Goal: Transaction & Acquisition: Purchase product/service

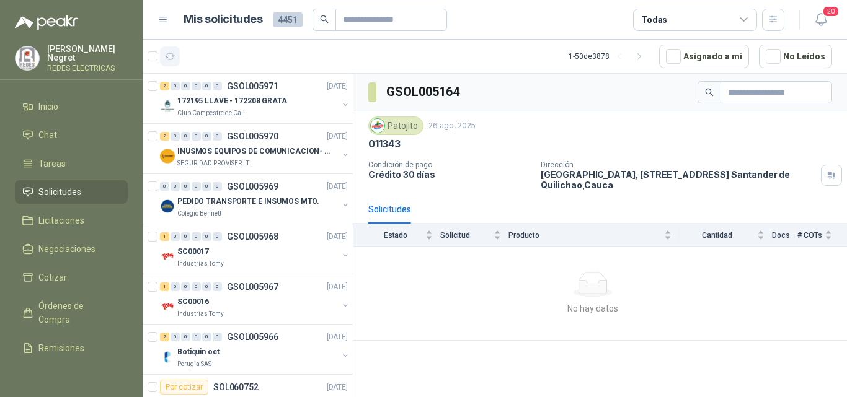
click at [174, 59] on icon "button" at bounding box center [170, 56] width 11 height 11
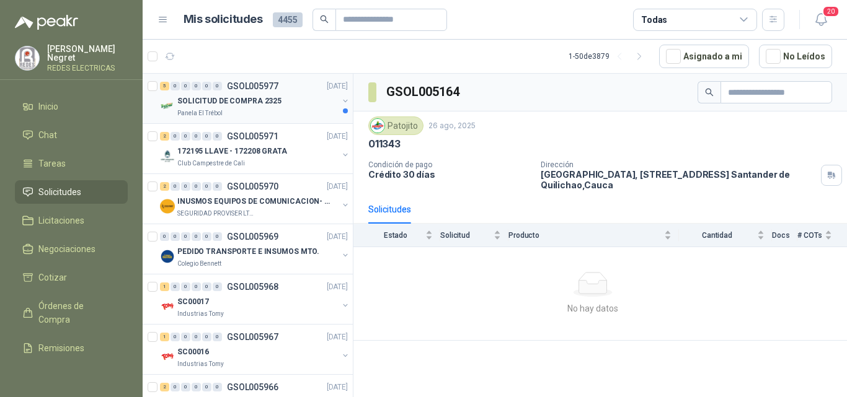
click at [284, 102] on div "SOLICITUD DE COMPRA 2325" at bounding box center [257, 101] width 161 height 15
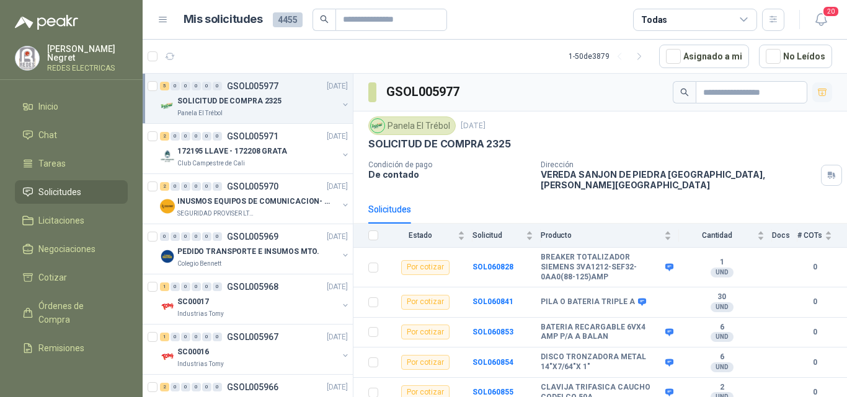
click at [815, 97] on button "button" at bounding box center [822, 92] width 20 height 20
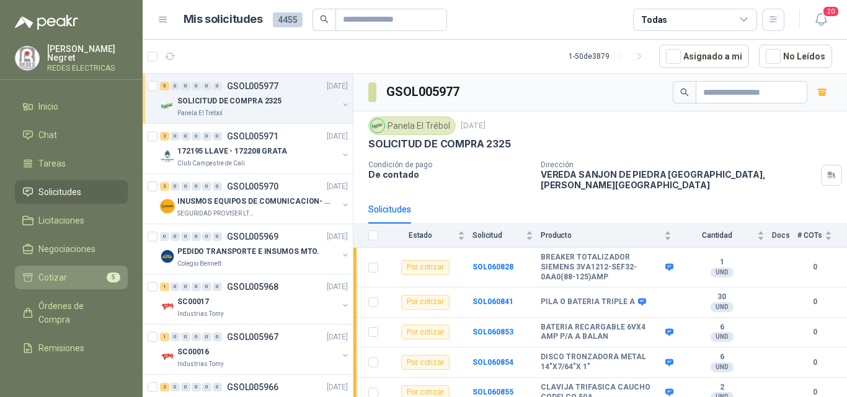
click at [87, 273] on li "Cotizar 5" at bounding box center [71, 278] width 98 height 14
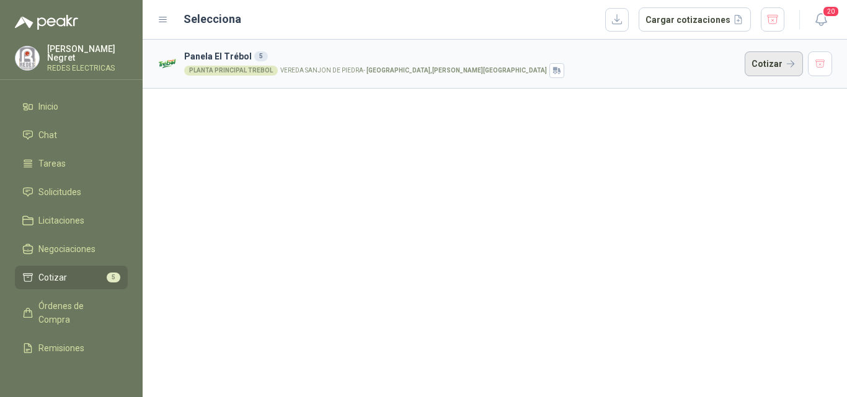
click at [759, 64] on button "Cotizar" at bounding box center [773, 63] width 58 height 25
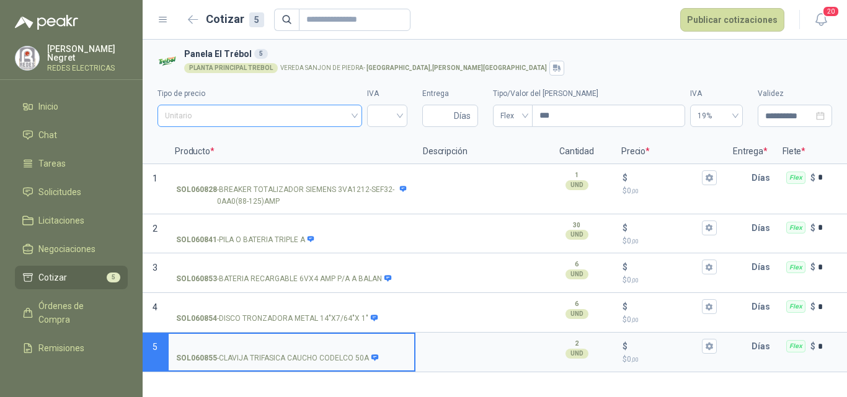
click at [336, 112] on span "Unitario" at bounding box center [260, 116] width 190 height 19
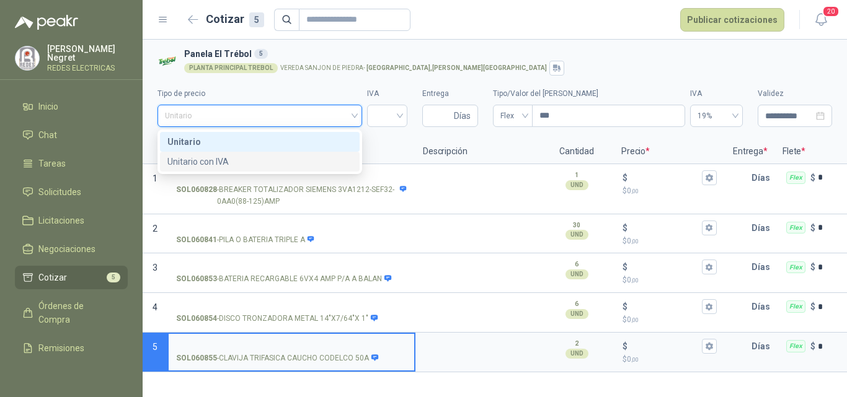
click at [248, 161] on div "Unitario con IVA" at bounding box center [259, 162] width 185 height 14
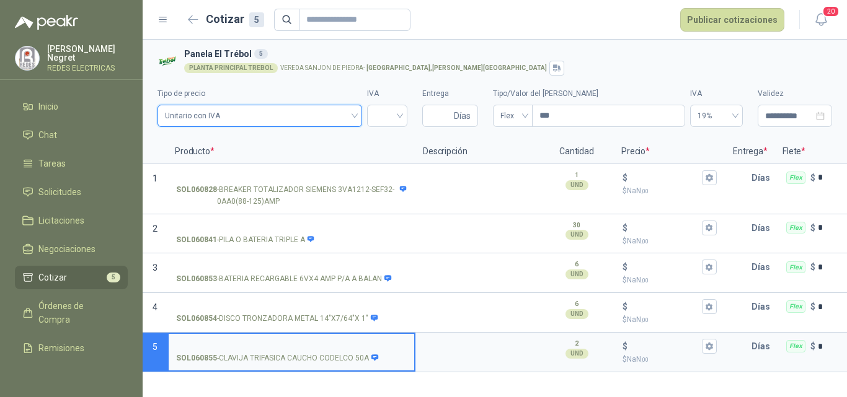
click at [279, 116] on span "Unitario con IVA" at bounding box center [260, 116] width 190 height 19
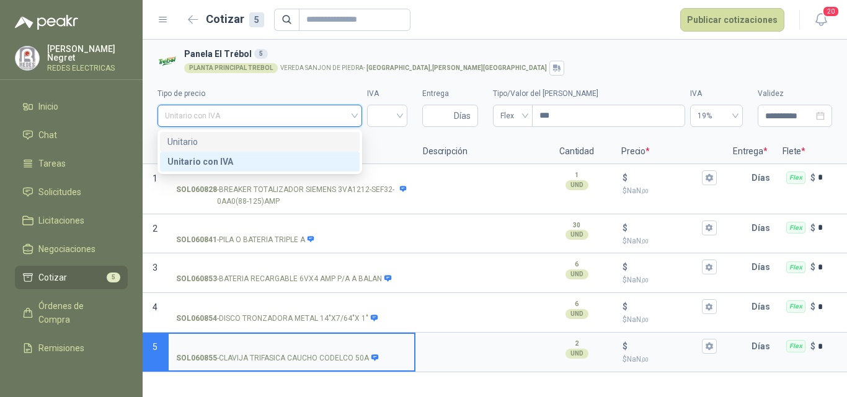
click at [273, 139] on div "Unitario" at bounding box center [259, 142] width 185 height 14
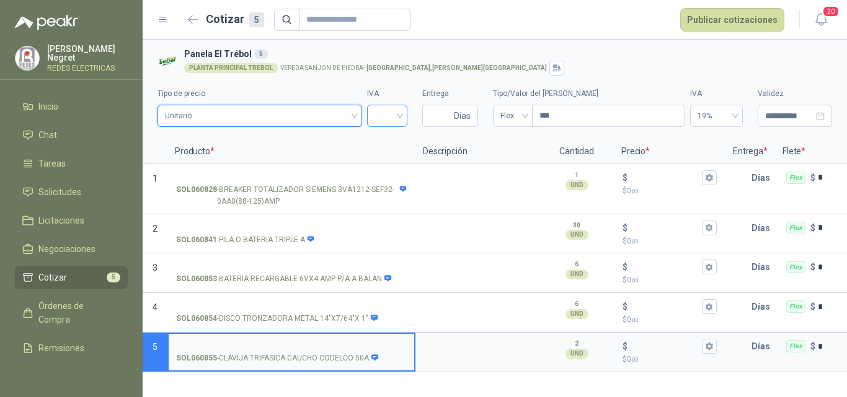
click at [392, 113] on input "search" at bounding box center [386, 114] width 25 height 19
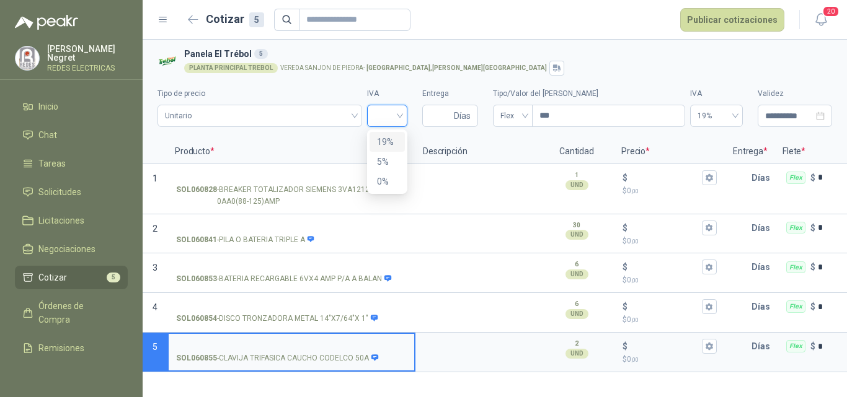
click at [389, 139] on div "19%" at bounding box center [387, 142] width 20 height 14
click at [441, 110] on input "Entrega" at bounding box center [440, 115] width 22 height 21
type input "*"
click at [505, 114] on span "Flex" at bounding box center [512, 116] width 25 height 19
type input "*"
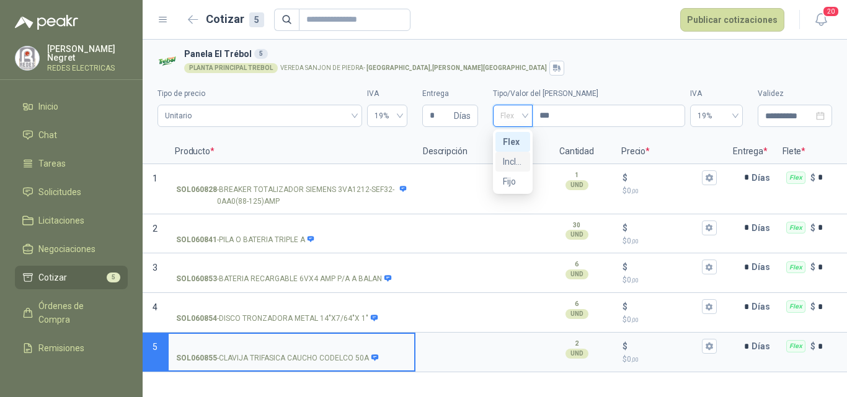
click at [512, 158] on div "Incluido" at bounding box center [513, 162] width 20 height 14
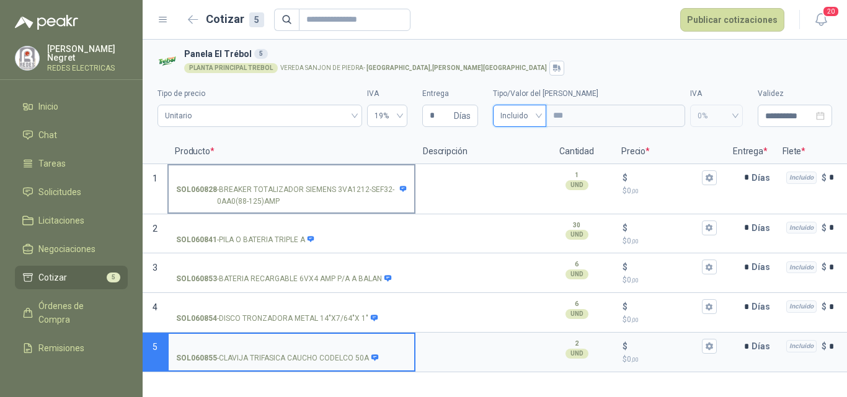
click at [342, 195] on p "SOL060828 - BREAKER TOTALIZADOR SIEMENS 3VA1212-SEF32-0AA0(88-125)AMP" at bounding box center [291, 196] width 231 height 24
click at [336, 188] on p "SOL060828 - BREAKER TOTALIZADOR SIEMENS 3VA1212-SEF32-0AA0(88-125)AMP" at bounding box center [291, 196] width 231 height 24
click at [336, 183] on input "SOL060828 - BREAKER TOTALIZADOR SIEMENS 3VA1212-SEF32-0AA0(88-125)AMP" at bounding box center [291, 178] width 231 height 9
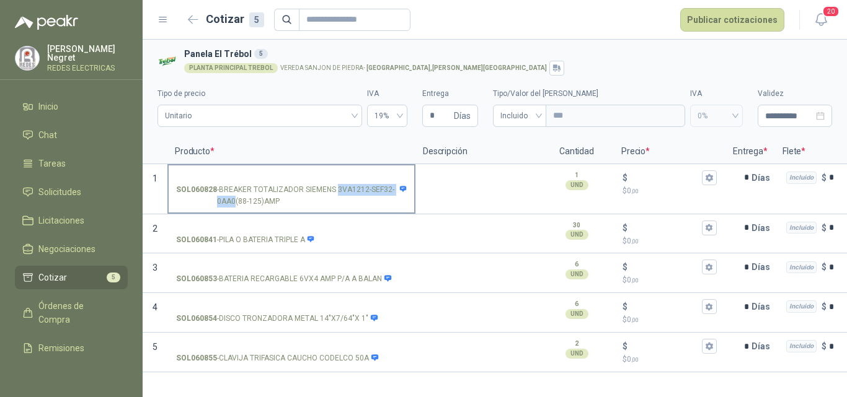
drag, startPoint x: 336, startPoint y: 190, endPoint x: 232, endPoint y: 201, distance: 104.0
click at [232, 201] on p "SOL060828 - BREAKER TOTALIZADOR SIEMENS 3VA1212-SEF32-0AA0(88-125)AMP" at bounding box center [291, 196] width 231 height 24
copy p "3VA1212-SEF32-0AA0"
click at [321, 194] on p "SOL060828 - BREAKER TOTALIZADOR SIEMENS 3VA1212-SEF32-0AA0(88-125)AMP" at bounding box center [291, 196] width 231 height 24
click at [321, 183] on input "SOL060828 - BREAKER TOTALIZADOR SIEMENS 3VA1212-SEF32-0AA0(88-125)AMP" at bounding box center [291, 178] width 231 height 9
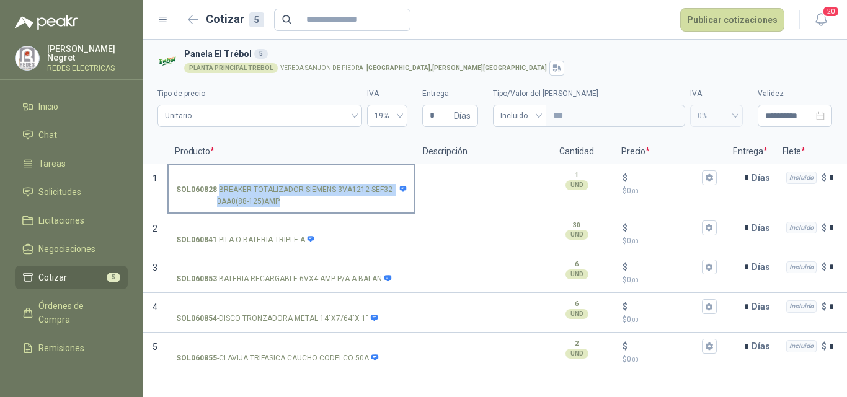
drag, startPoint x: 219, startPoint y: 190, endPoint x: 381, endPoint y: 191, distance: 161.8
click at [281, 203] on p "SOL060828 - BREAKER TOTALIZADOR SIEMENS 3VA1212-SEF32-0AA0(88-125)AMP" at bounding box center [291, 196] width 231 height 24
copy p "BREAKER TOTALIZADOR SIEMENS 3VA1212-SEF32-0AA0(88-125)AMP"
